Goal: Navigation & Orientation: Understand site structure

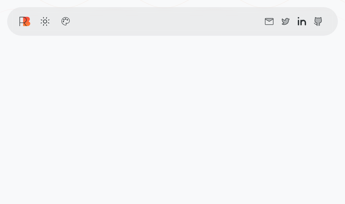
scroll to position [179, 0]
click at [27, 27] on link "r" at bounding box center [23, 21] width 10 height 14
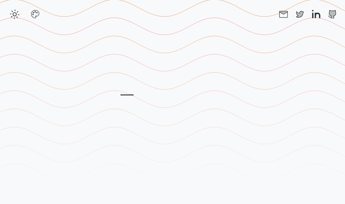
scroll to position [3, 0]
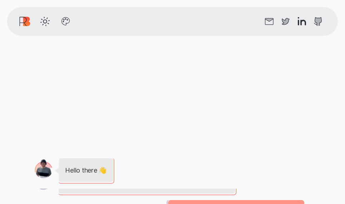
scroll to position [107, 0]
click at [23, 15] on link "r" at bounding box center [23, 21] width 10 height 14
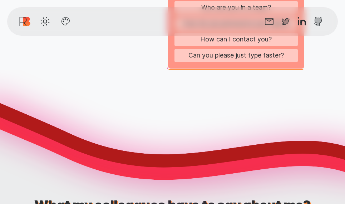
scroll to position [554, 0]
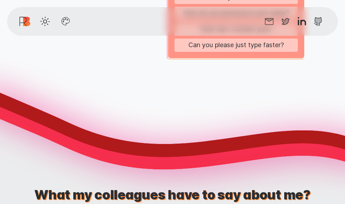
click at [45, 25] on span "button" at bounding box center [45, 21] width 11 height 11
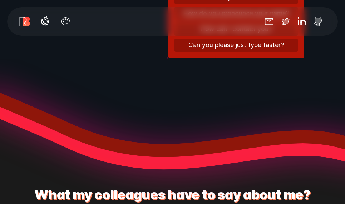
click at [23, 24] on link "r" at bounding box center [23, 21] width 10 height 14
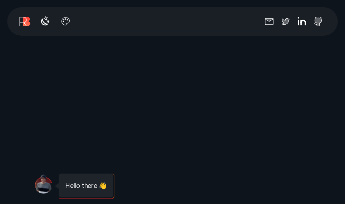
scroll to position [433, 0]
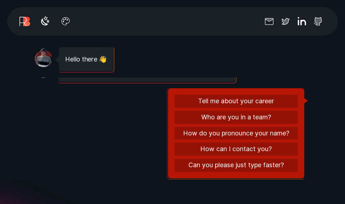
click at [21, 20] on link "r" at bounding box center [23, 21] width 10 height 14
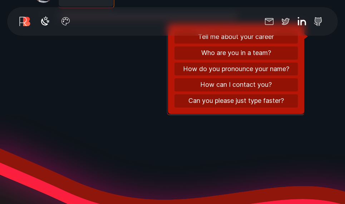
scroll to position [557, 0]
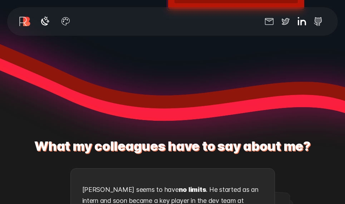
scroll to position [605, 0]
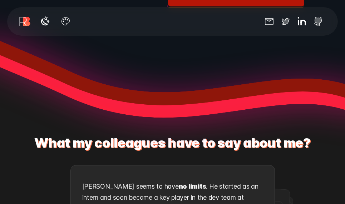
click at [26, 23] on link "r" at bounding box center [23, 21] width 10 height 14
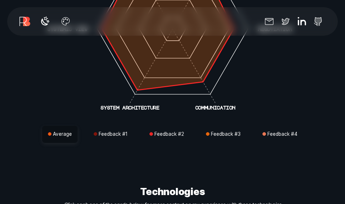
scroll to position [1360, 0]
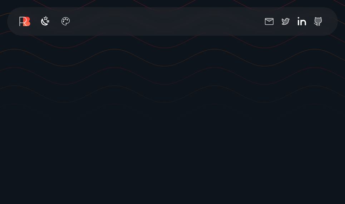
scroll to position [45, 0]
